Goal: Entertainment & Leisure: Consume media (video, audio)

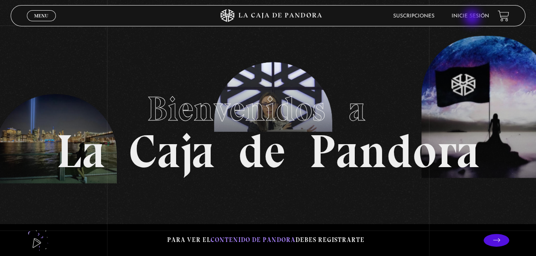
click at [472, 18] on link "Inicie sesión" at bounding box center [469, 16] width 37 height 5
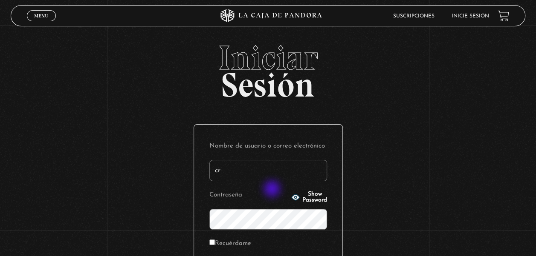
type input "[EMAIL_ADDRESS][DOMAIN_NAME]"
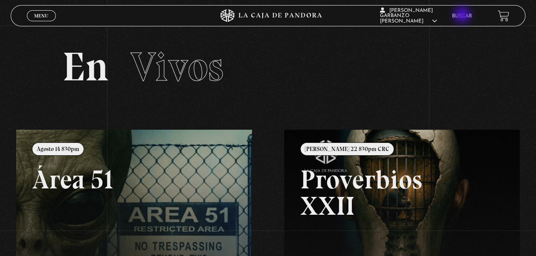
click at [463, 16] on link "Buscar" at bounding box center [462, 16] width 20 height 5
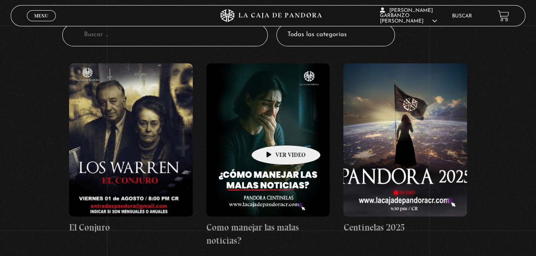
scroll to position [85, 0]
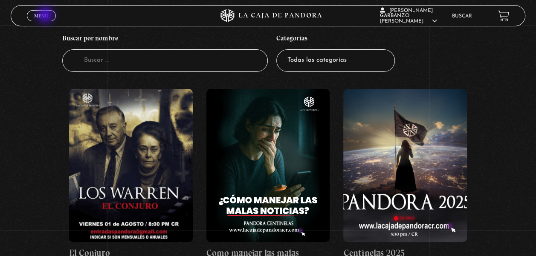
click at [46, 16] on span "Menu" at bounding box center [41, 15] width 14 height 5
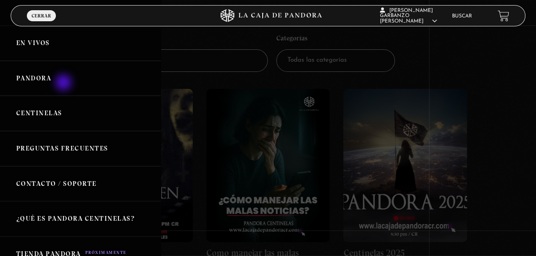
click at [65, 84] on link "Pandora" at bounding box center [80, 78] width 161 height 35
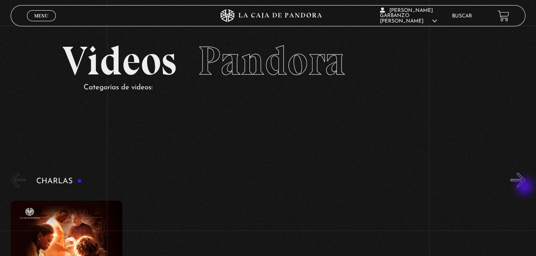
scroll to position [43, 0]
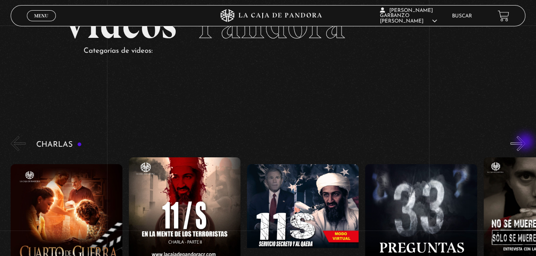
click at [525, 143] on button "»" at bounding box center [517, 143] width 15 height 15
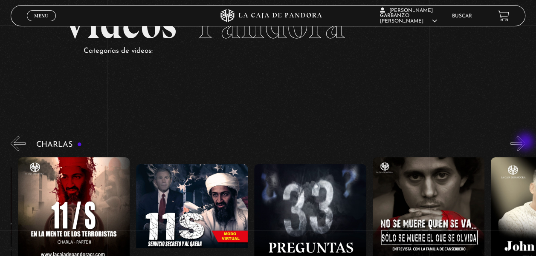
click at [525, 143] on button "»" at bounding box center [517, 143] width 15 height 15
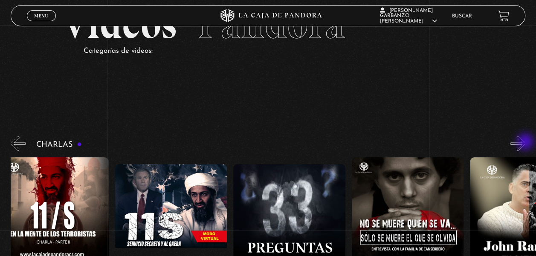
click at [525, 143] on button "»" at bounding box center [517, 143] width 15 height 15
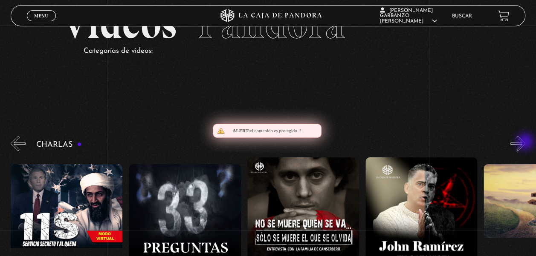
click at [525, 143] on button "»" at bounding box center [517, 143] width 15 height 15
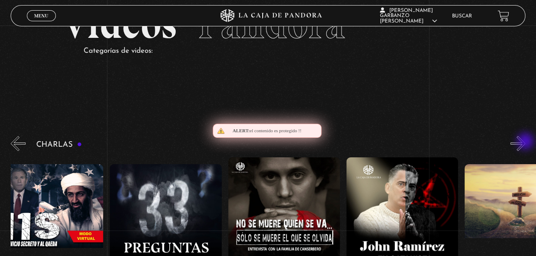
click at [525, 142] on button "»" at bounding box center [517, 143] width 15 height 15
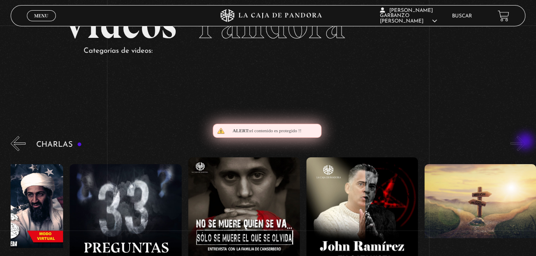
click at [525, 142] on button "»" at bounding box center [517, 143] width 15 height 15
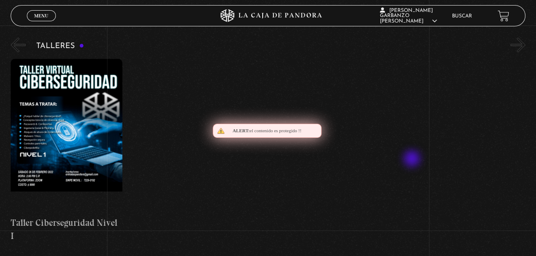
scroll to position [383, 0]
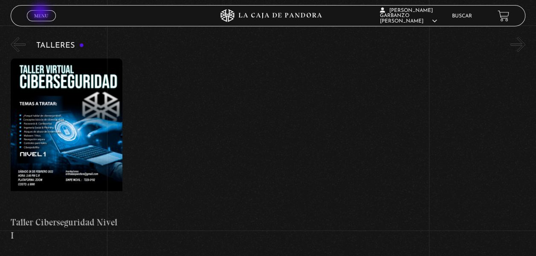
click at [41, 13] on span "Menu" at bounding box center [41, 15] width 14 height 5
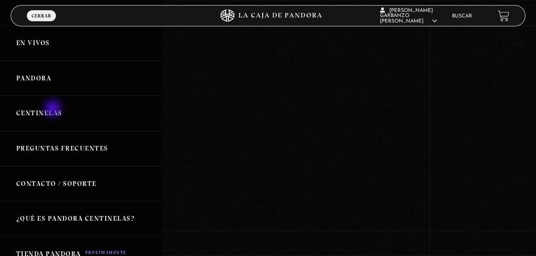
click at [54, 109] on link "Centinelas" at bounding box center [80, 113] width 161 height 35
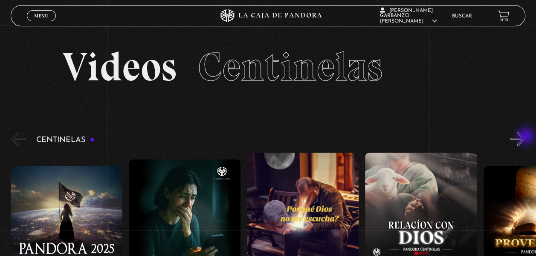
click at [525, 137] on button "»" at bounding box center [517, 139] width 15 height 15
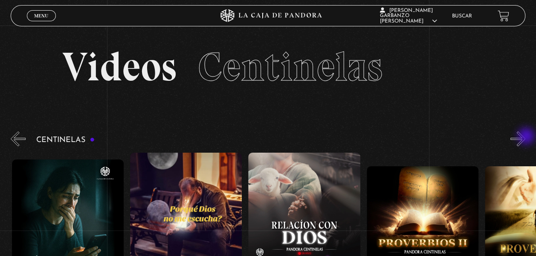
click at [525, 137] on button "»" at bounding box center [517, 139] width 15 height 15
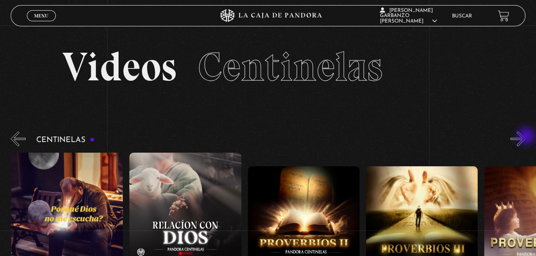
click at [525, 137] on button "»" at bounding box center [517, 139] width 15 height 15
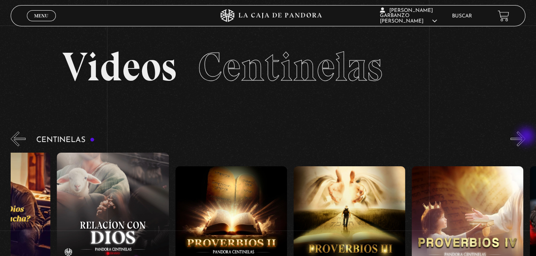
click at [525, 137] on button "»" at bounding box center [517, 139] width 15 height 15
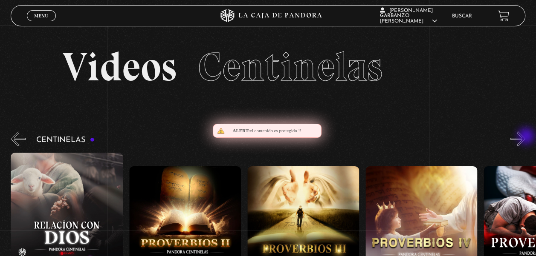
click at [525, 137] on button "»" at bounding box center [517, 139] width 15 height 15
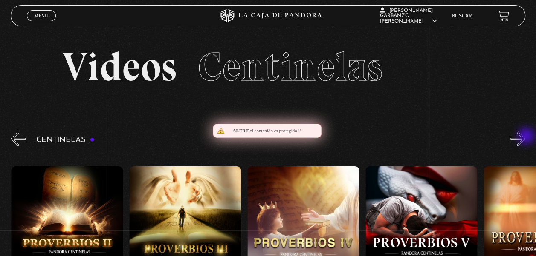
click at [525, 137] on button "»" at bounding box center [517, 139] width 15 height 15
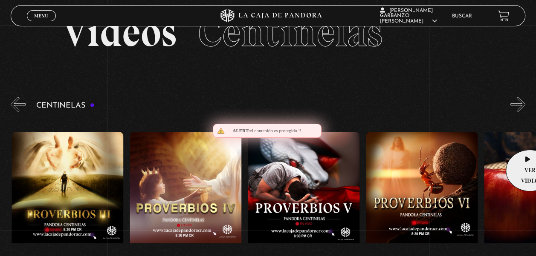
scroll to position [43, 0]
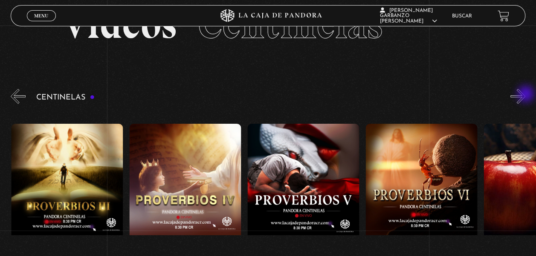
click at [525, 95] on button "»" at bounding box center [517, 96] width 15 height 15
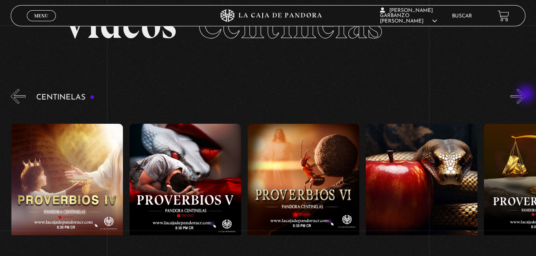
click at [525, 95] on button "»" at bounding box center [517, 96] width 15 height 15
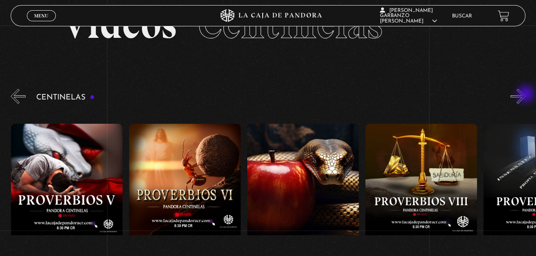
click at [525, 95] on button "»" at bounding box center [517, 96] width 15 height 15
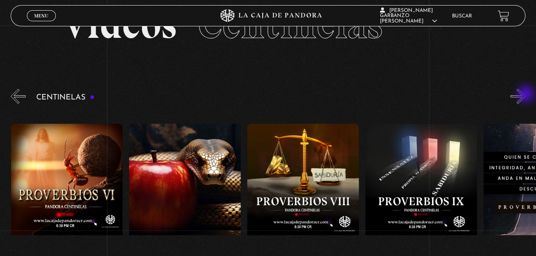
scroll to position [0, 944]
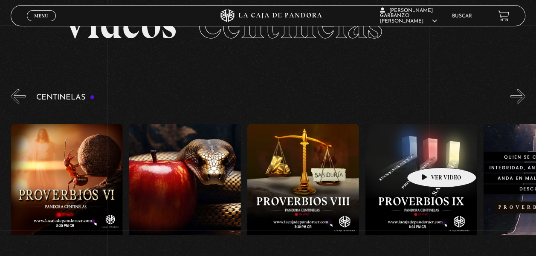
click at [428, 155] on figure at bounding box center [421, 200] width 112 height 153
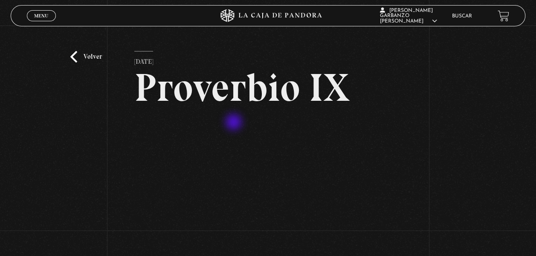
scroll to position [43, 0]
